Goal: Task Accomplishment & Management: Use online tool/utility

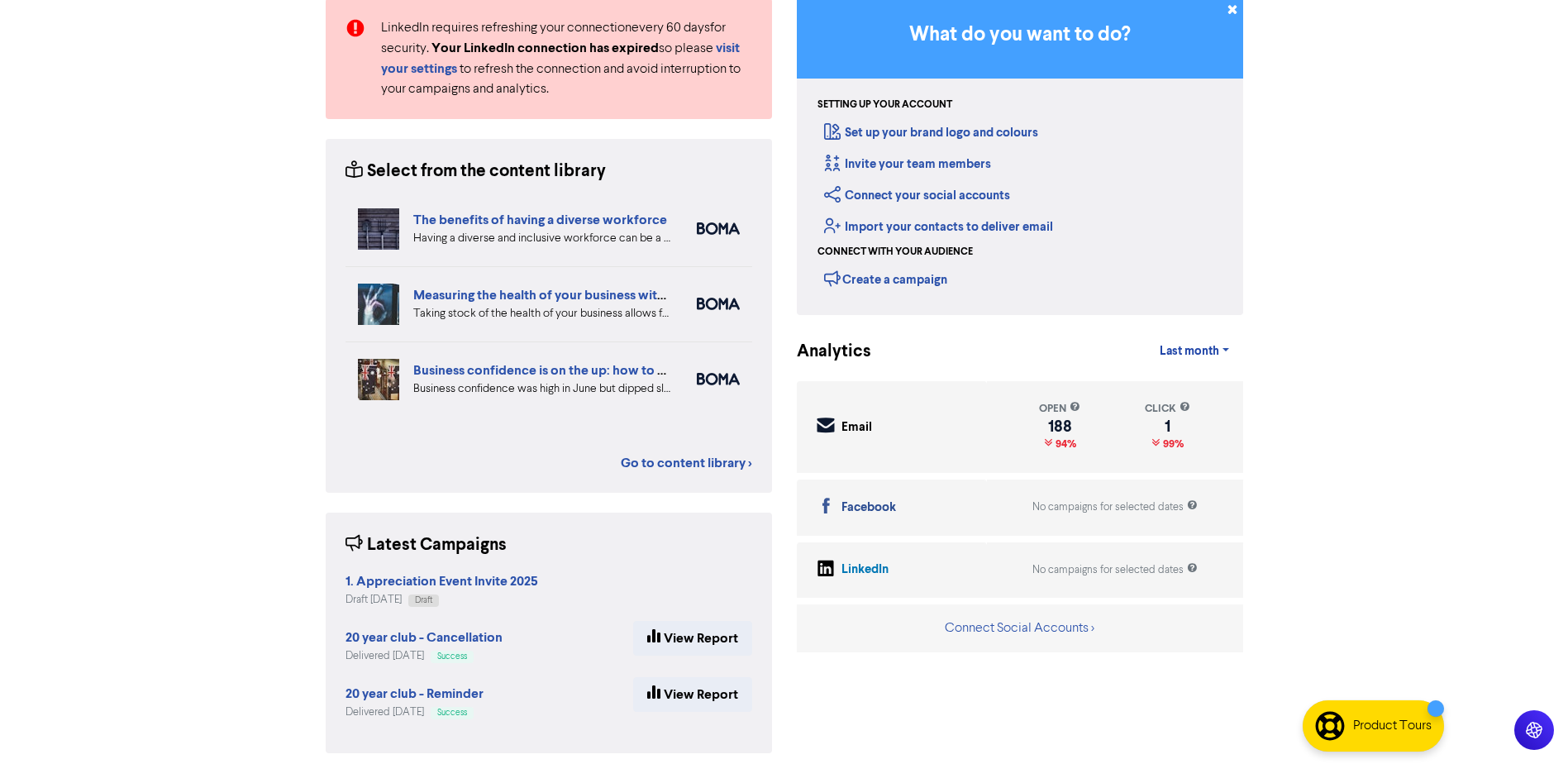
scroll to position [159, 0]
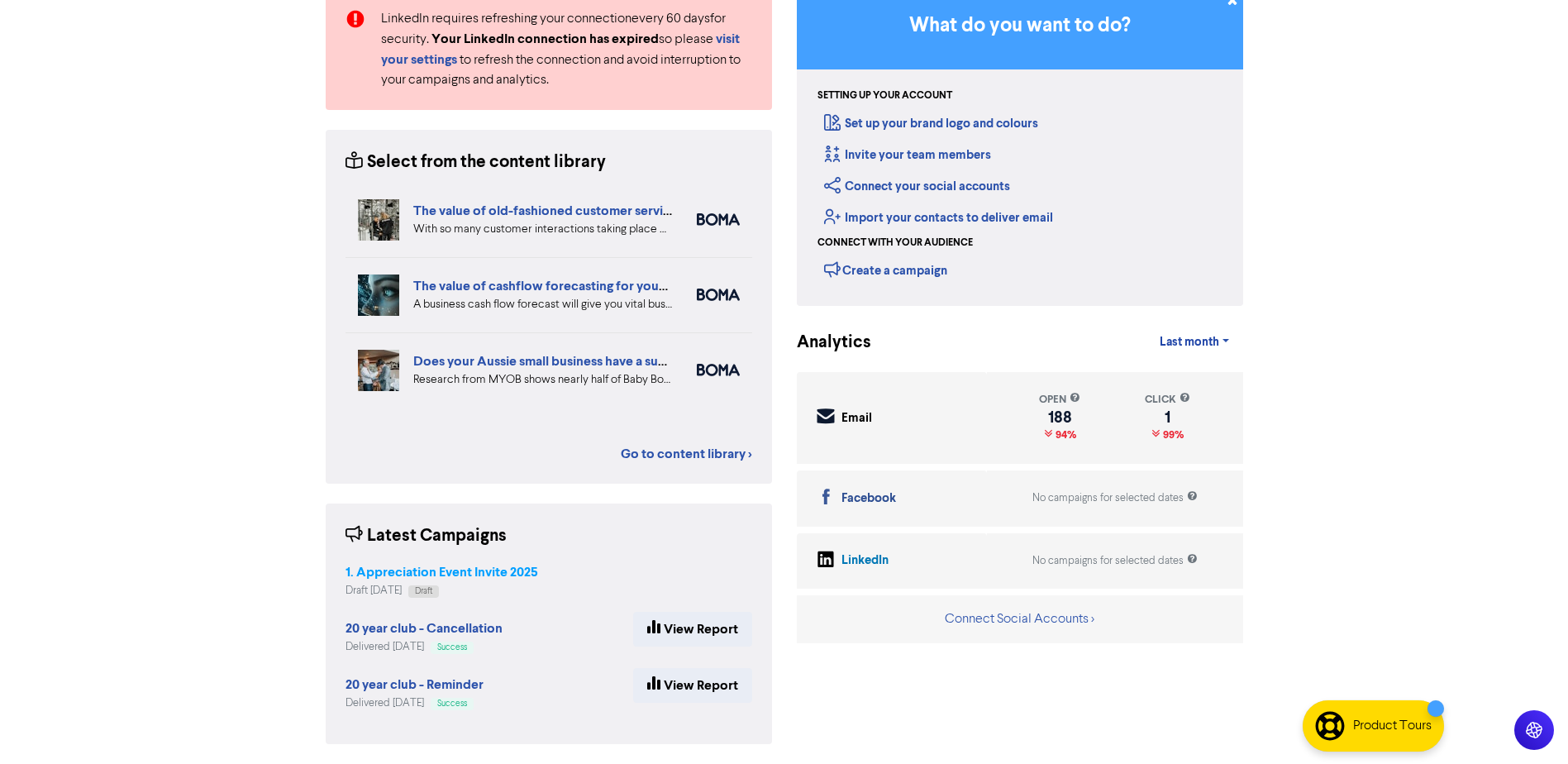
click at [435, 571] on strong "1. Appreciation Event Invite 2025" at bounding box center [442, 572] width 193 height 16
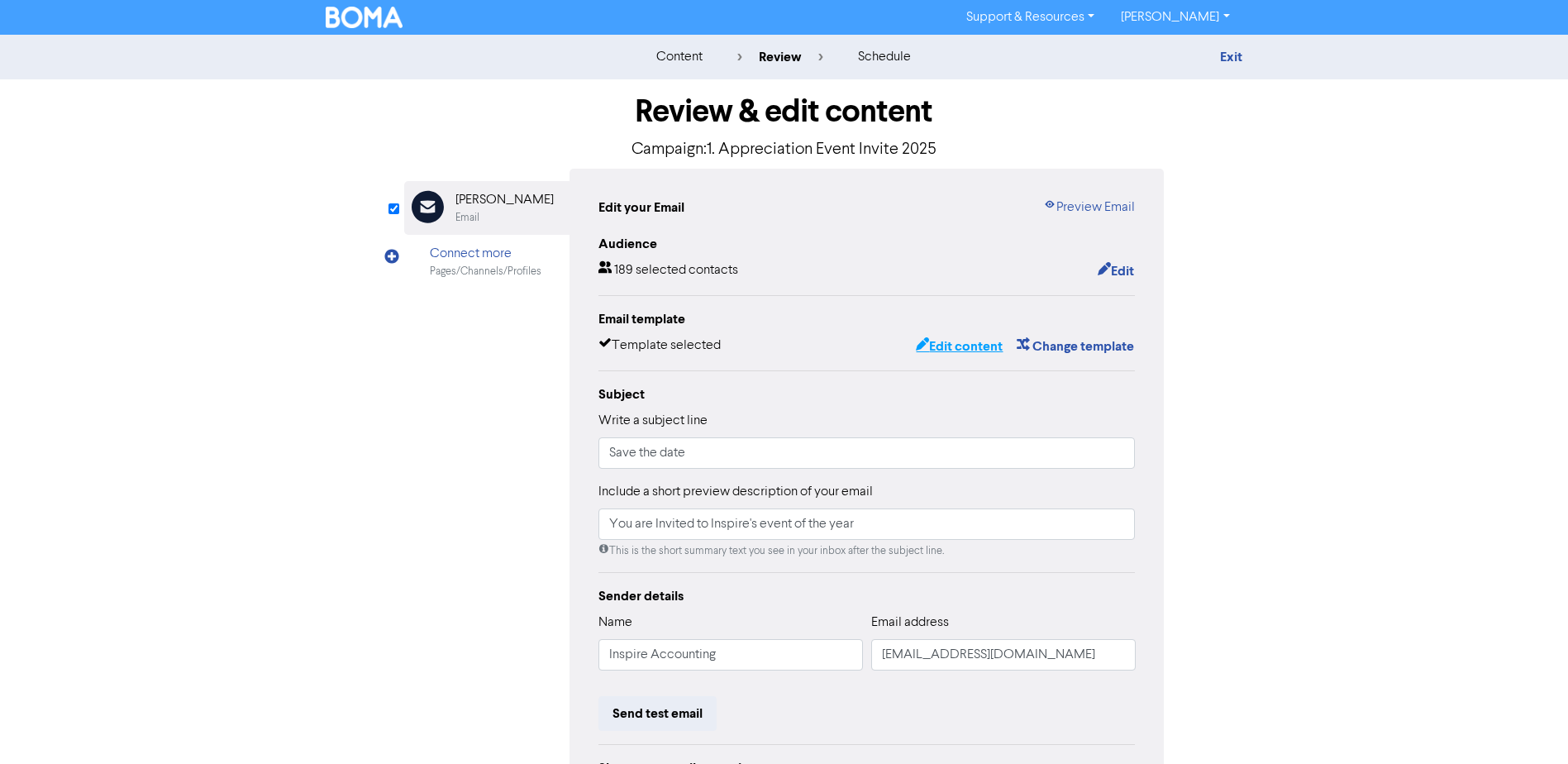
click at [943, 354] on button "Edit content" at bounding box center [959, 346] width 89 height 22
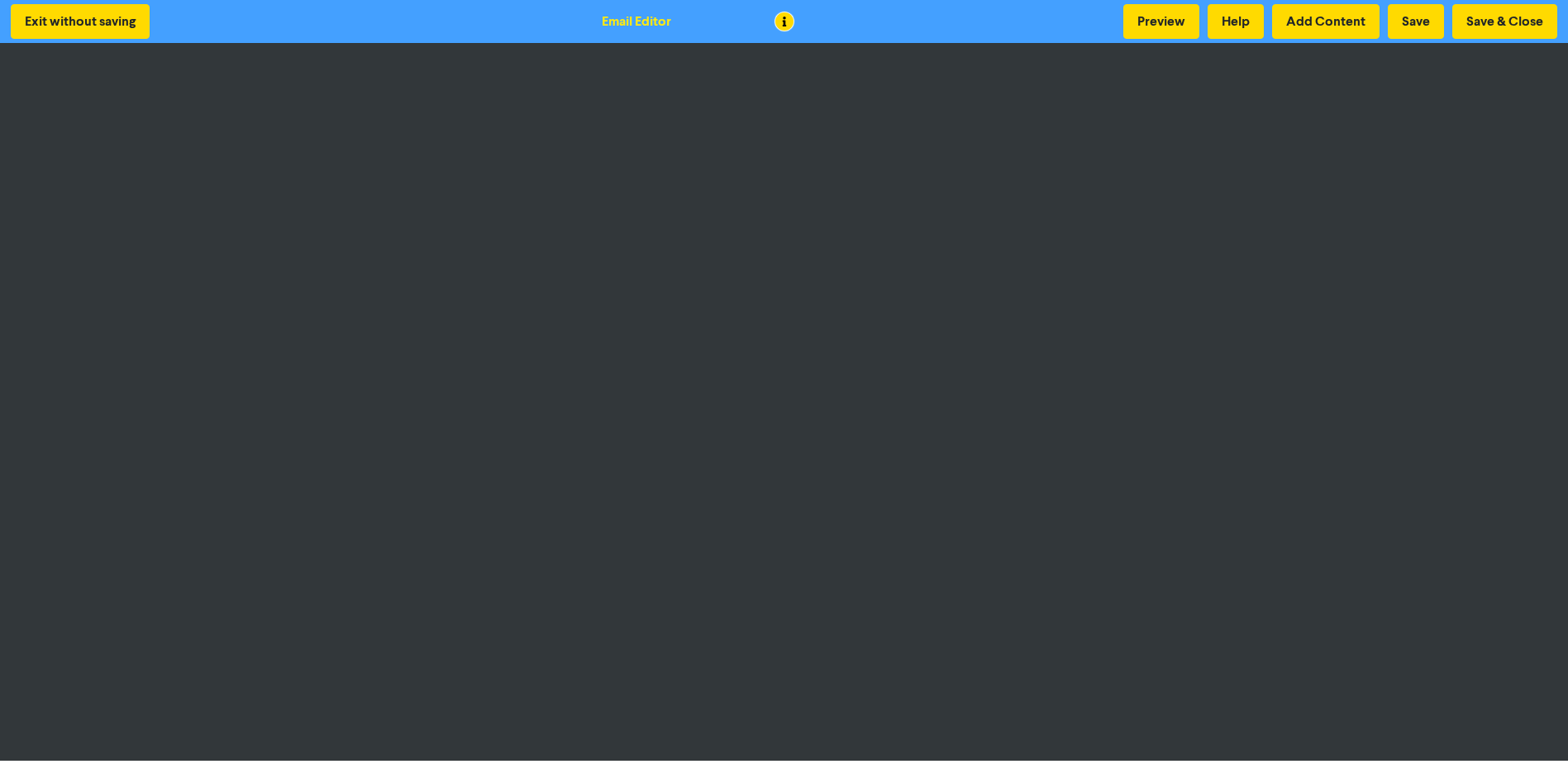
scroll to position [2, 0]
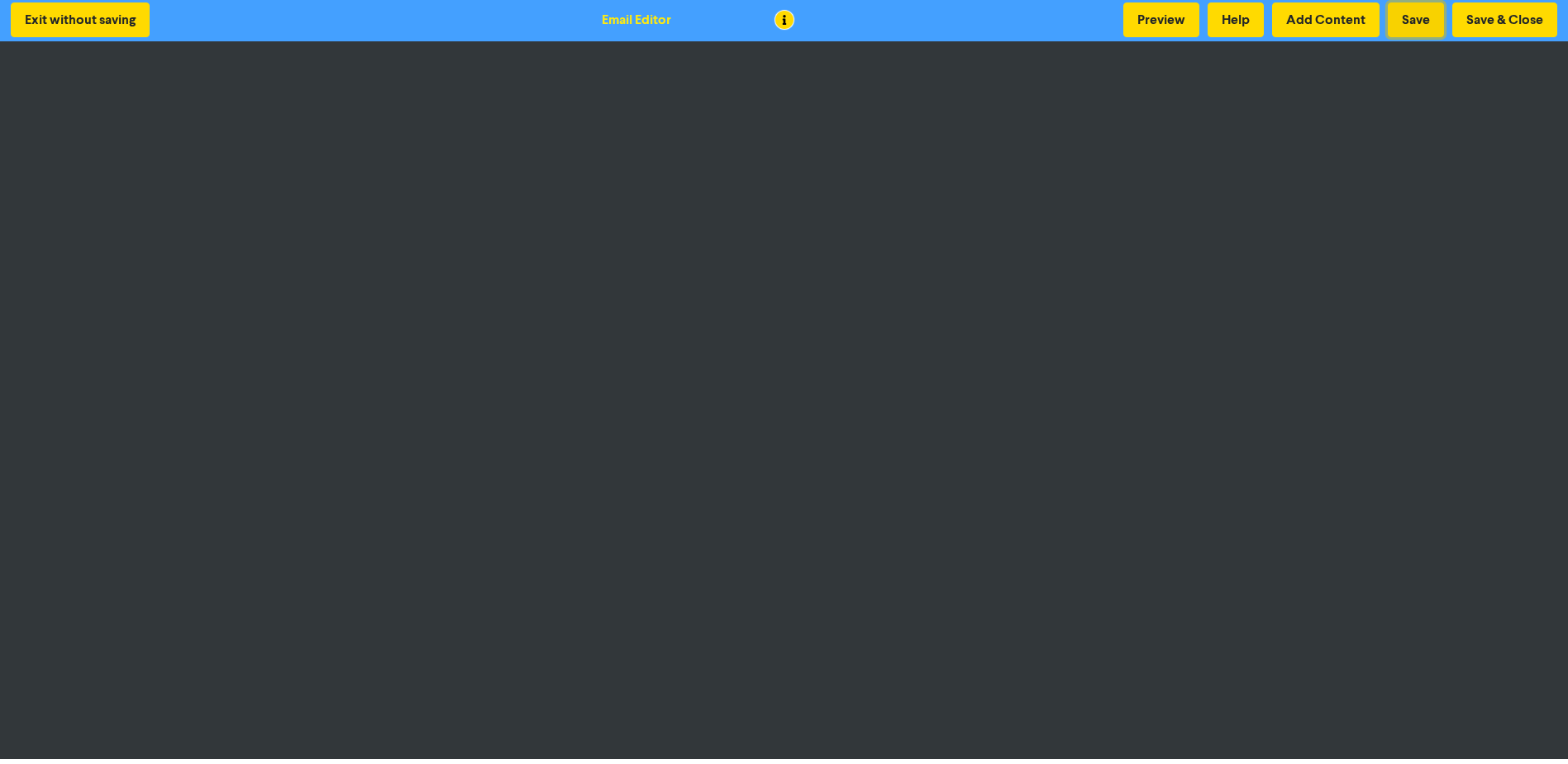
click at [1409, 18] on button "Save" at bounding box center [1415, 20] width 56 height 34
click at [1494, 22] on button "Save & Close" at bounding box center [1505, 20] width 105 height 34
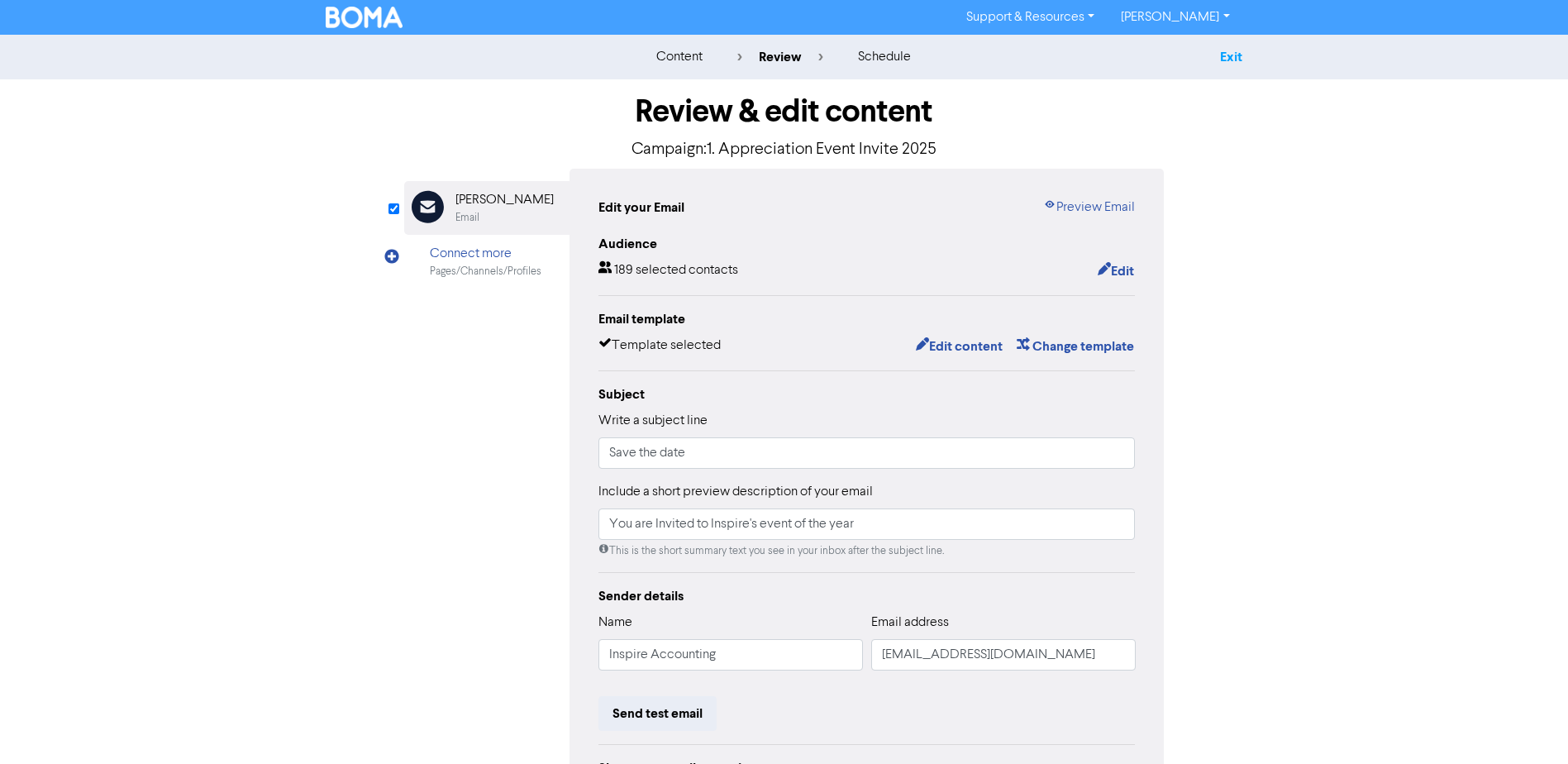
click at [1227, 53] on link "Exit" at bounding box center [1231, 56] width 22 height 16
